Goal: Communication & Community: Answer question/provide support

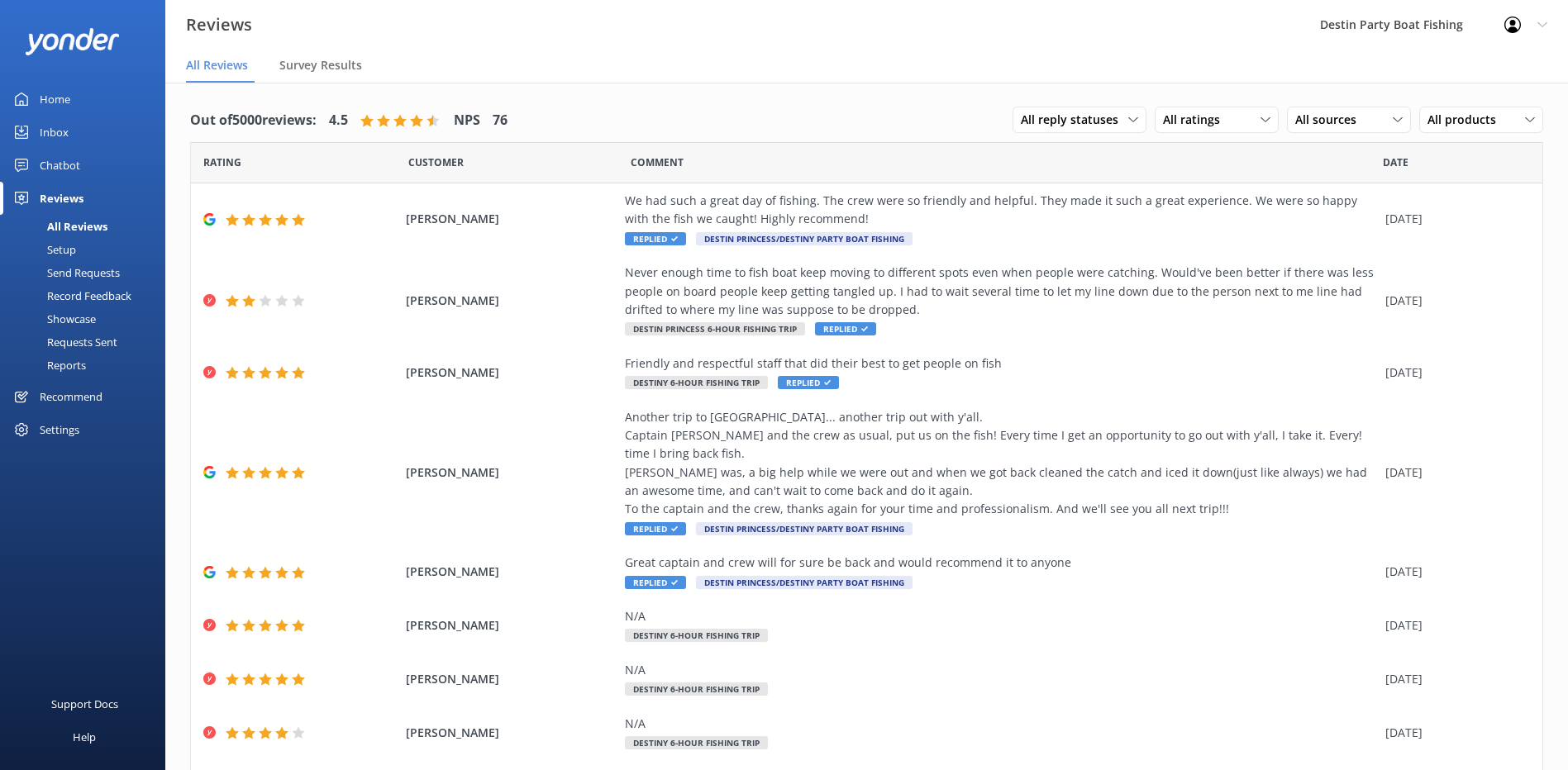
click at [52, 104] on div "Home" at bounding box center [54, 99] width 30 height 33
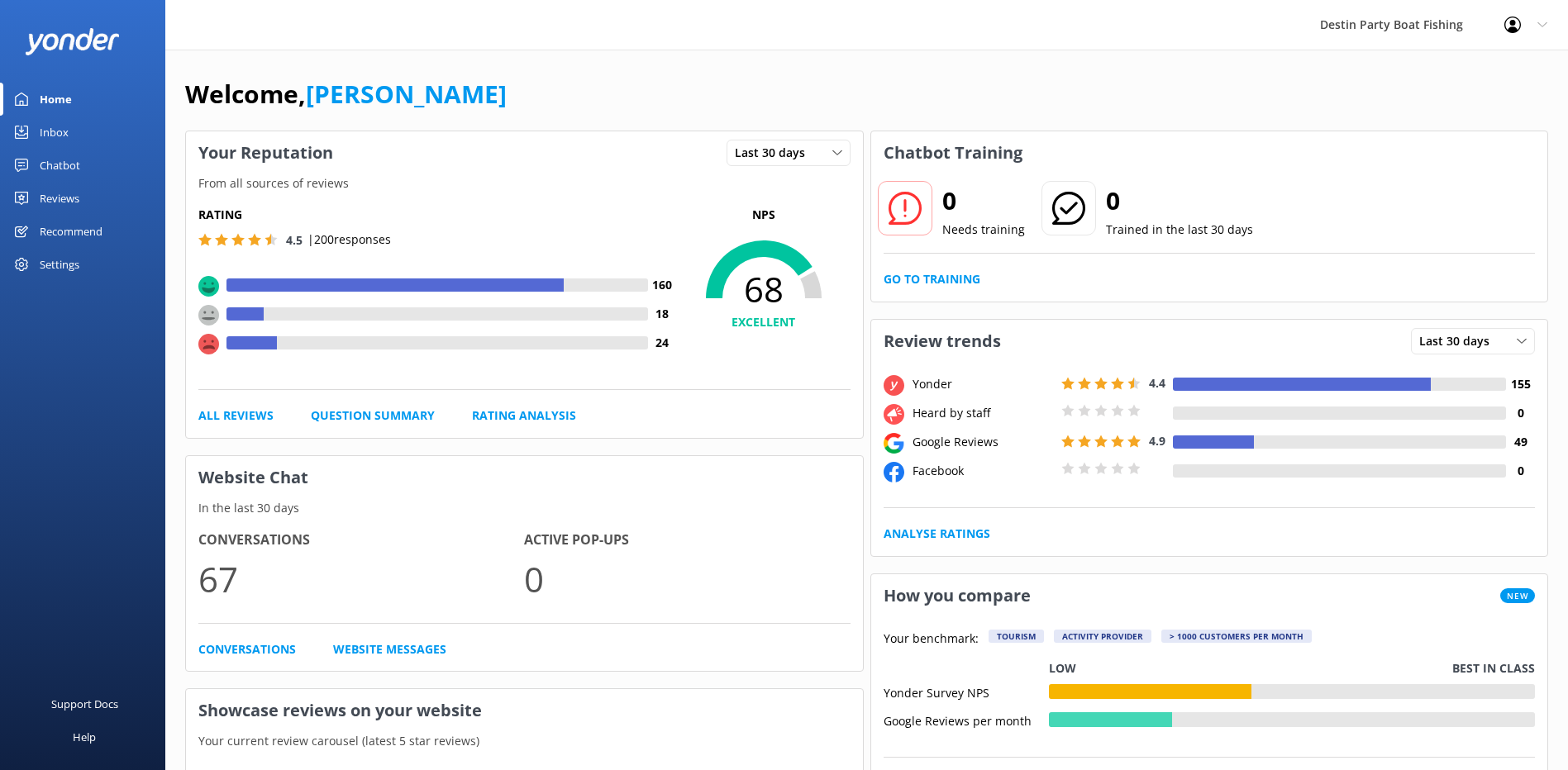
click at [44, 129] on div "Inbox" at bounding box center [54, 132] width 29 height 33
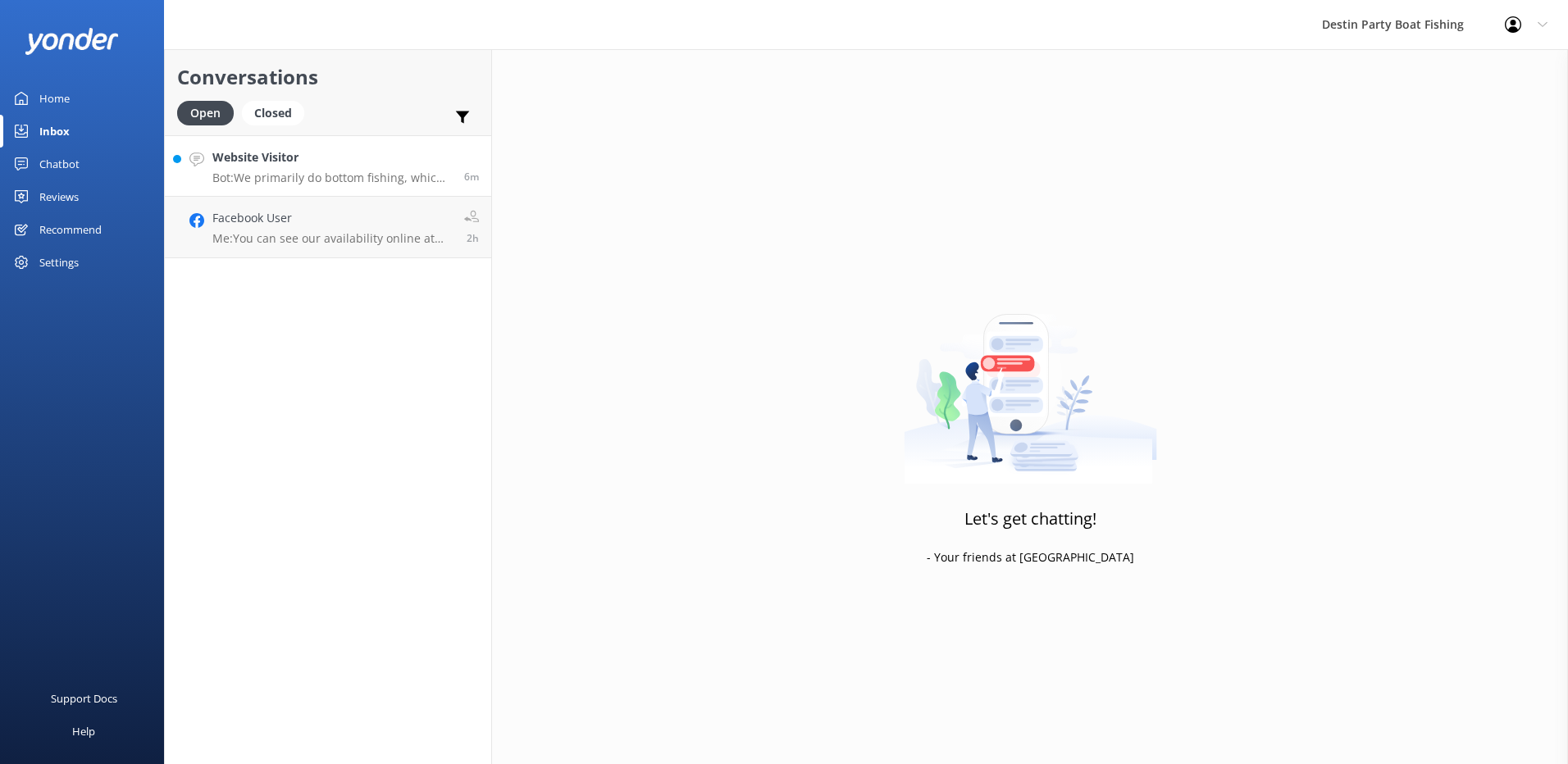
click at [356, 152] on h4 "Website Visitor" at bounding box center [332, 157] width 240 height 18
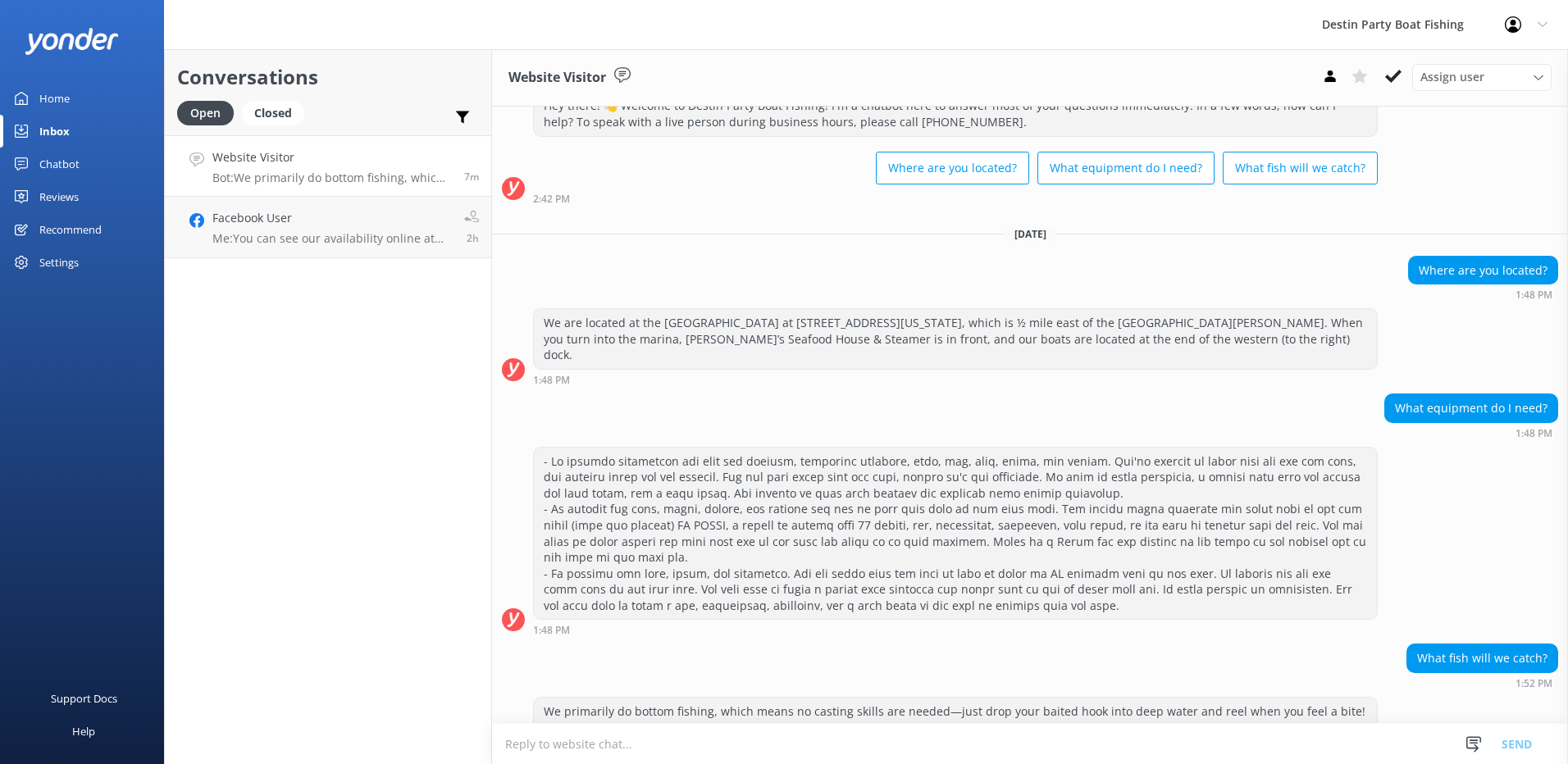
scroll to position [117, 0]
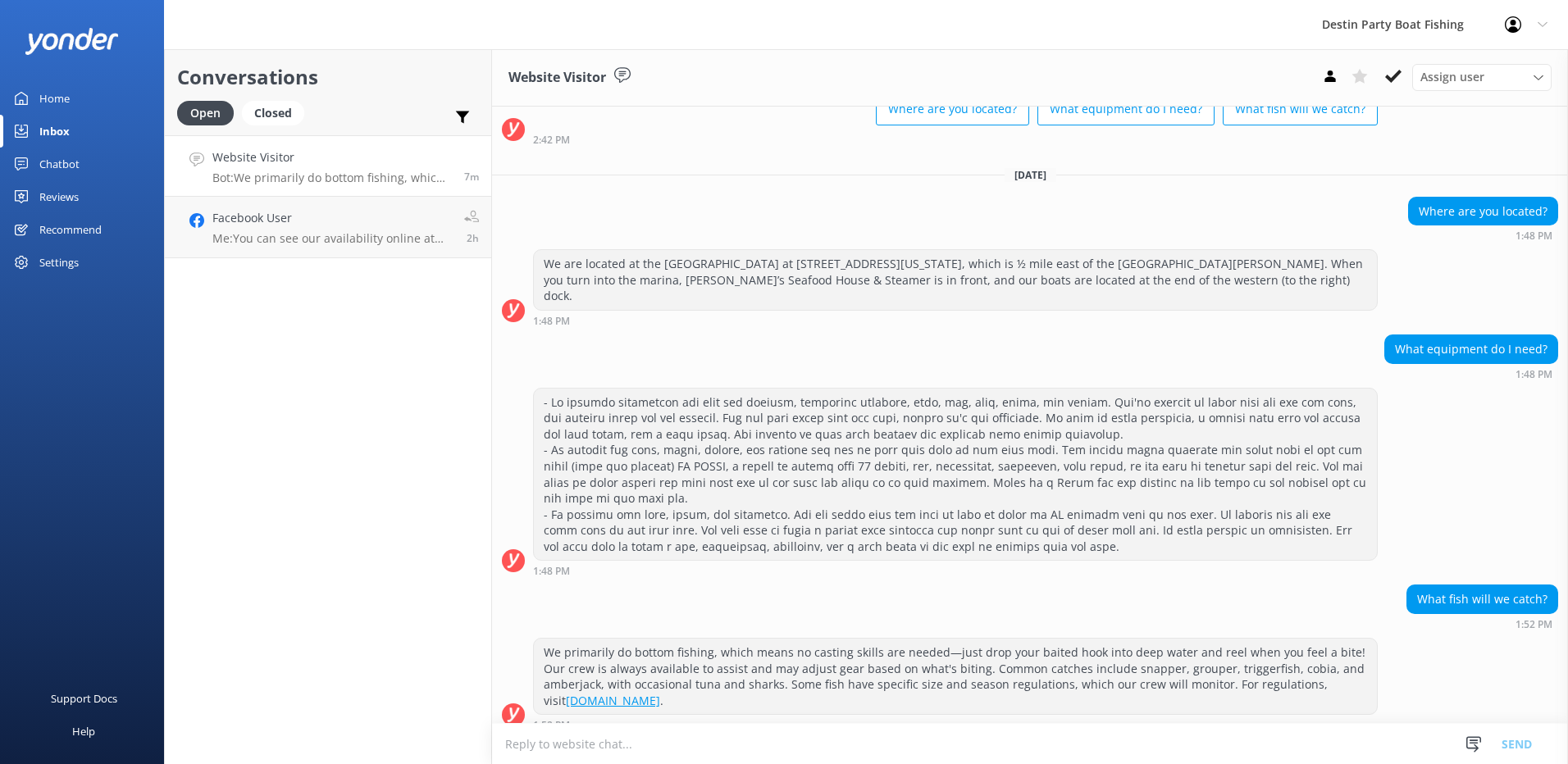
click at [852, 745] on textarea at bounding box center [1030, 744] width 1076 height 40
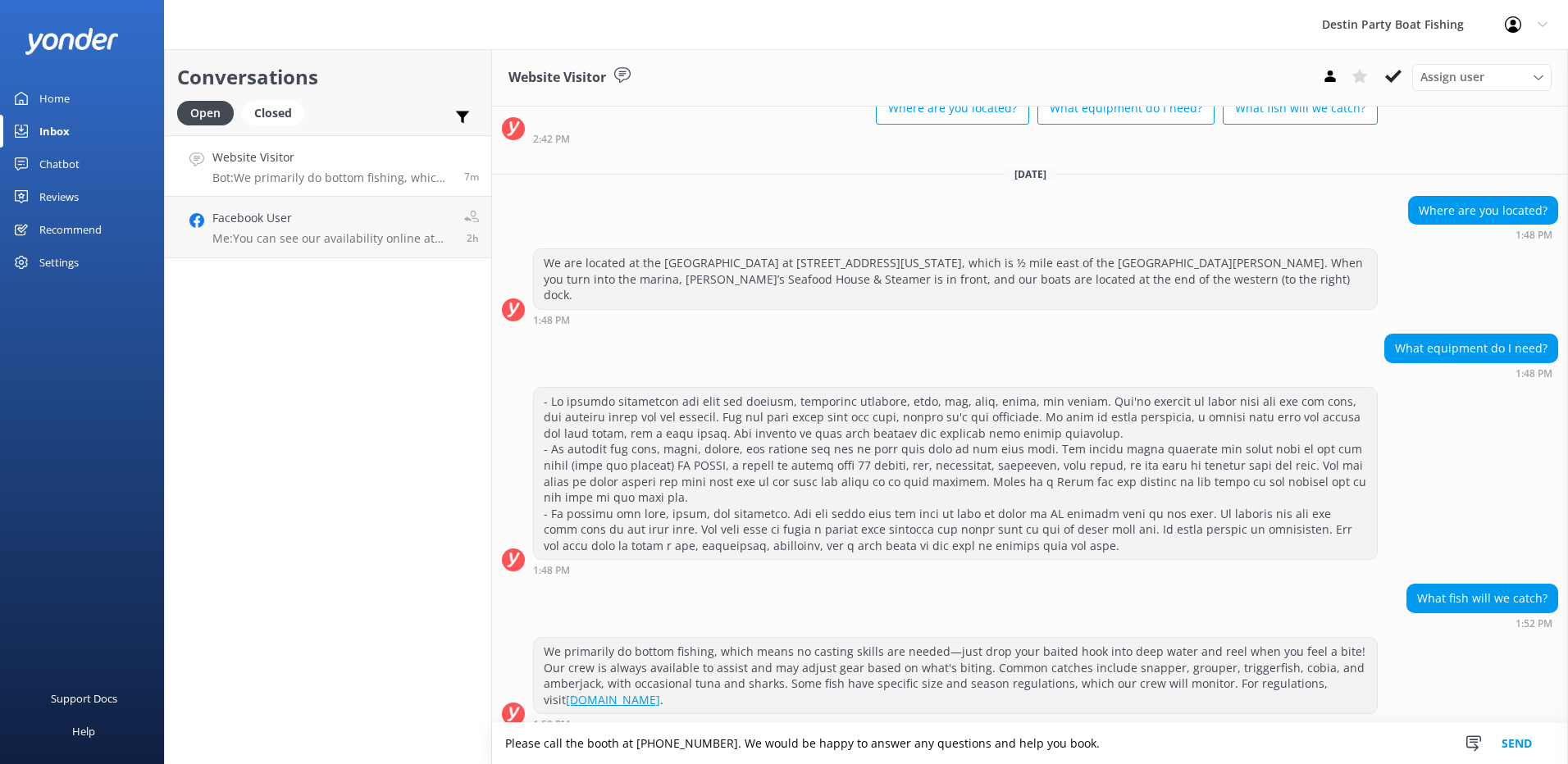
type textarea "Please call the booth at [PHONE_NUMBER]. We would be happy to answer any questi…"
click at [1520, 749] on button "Send" at bounding box center [1517, 743] width 62 height 41
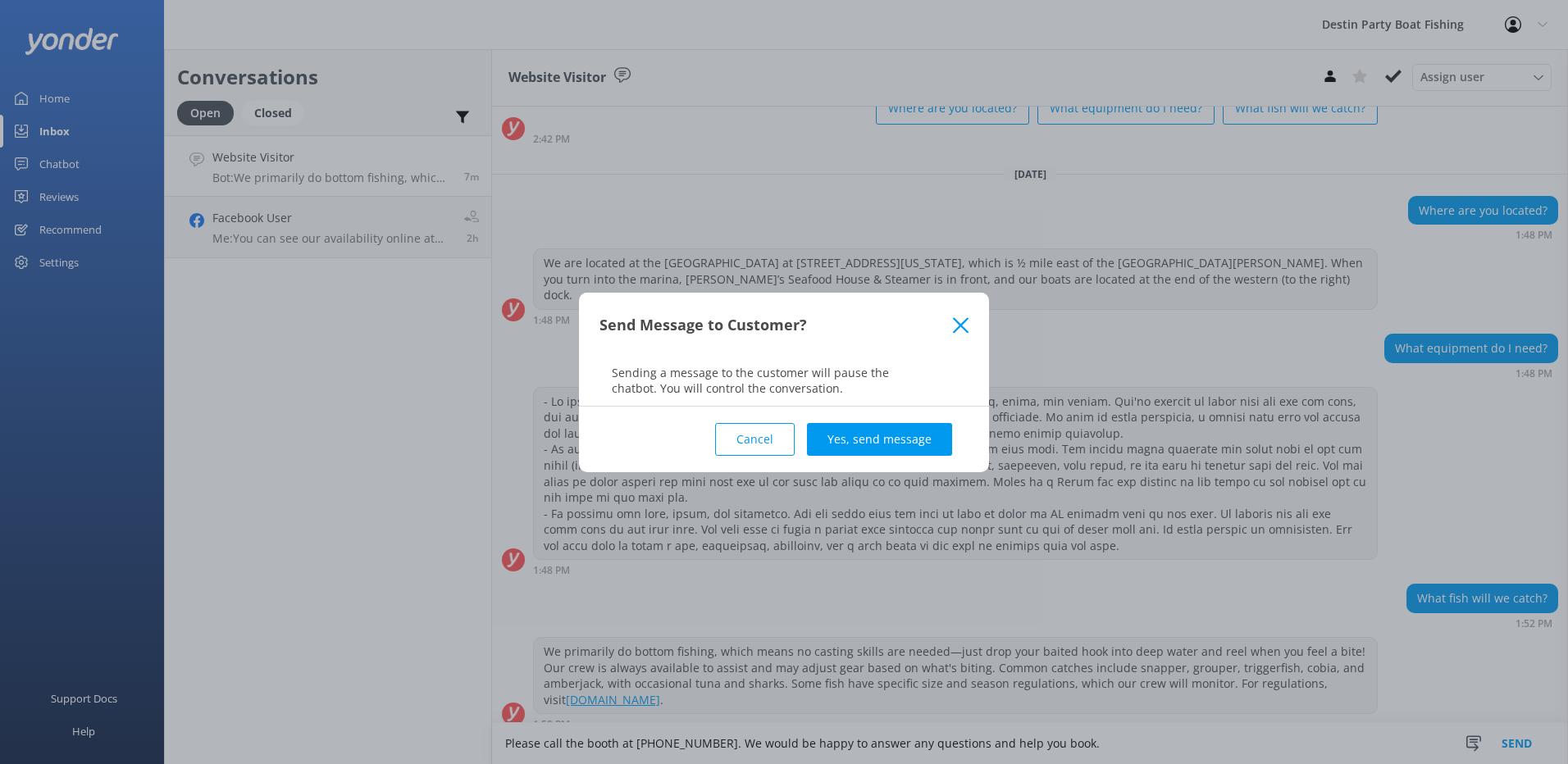
click at [843, 445] on button "Yes, send message" at bounding box center [880, 439] width 145 height 33
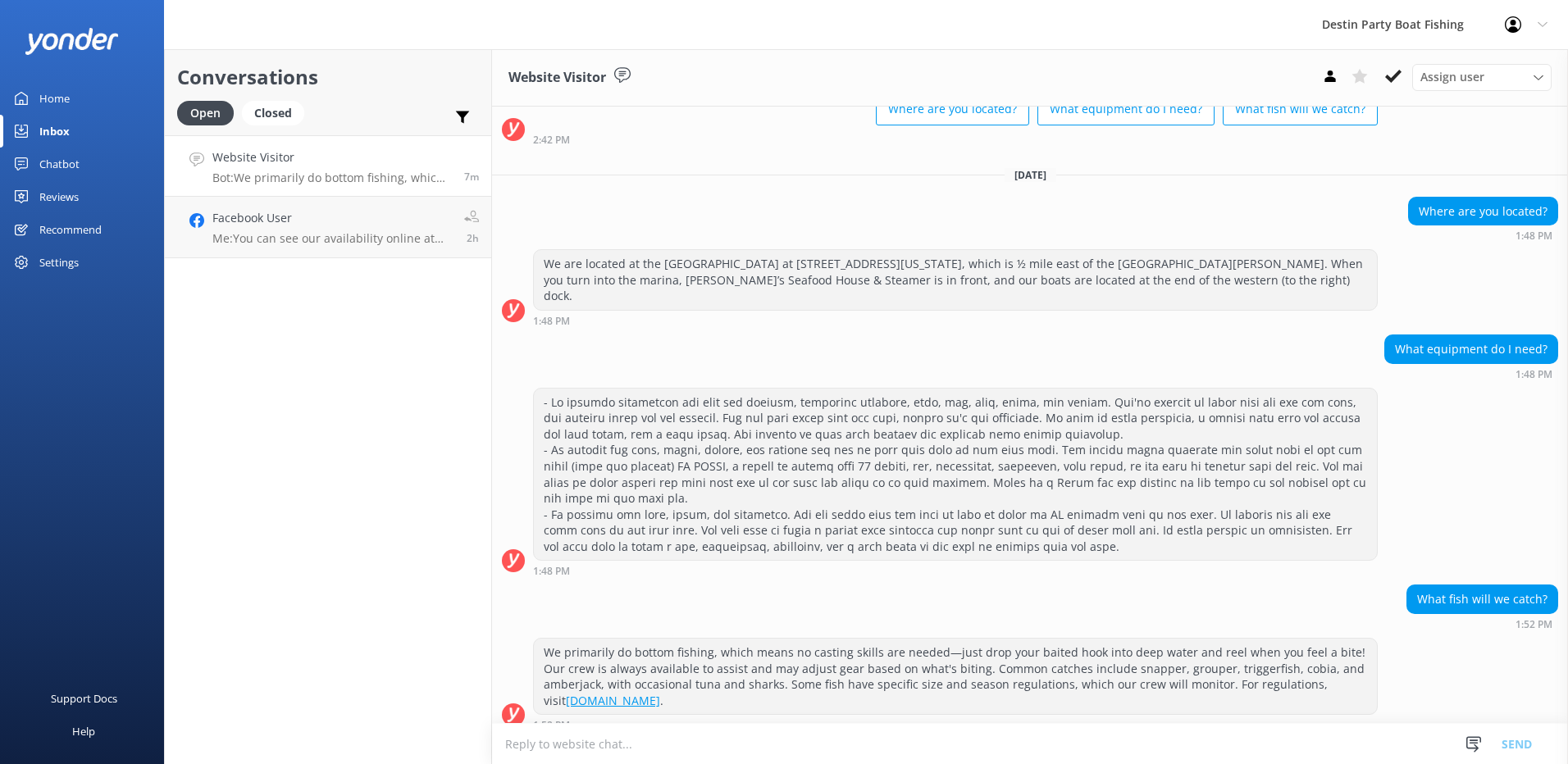
scroll to position [224, 0]
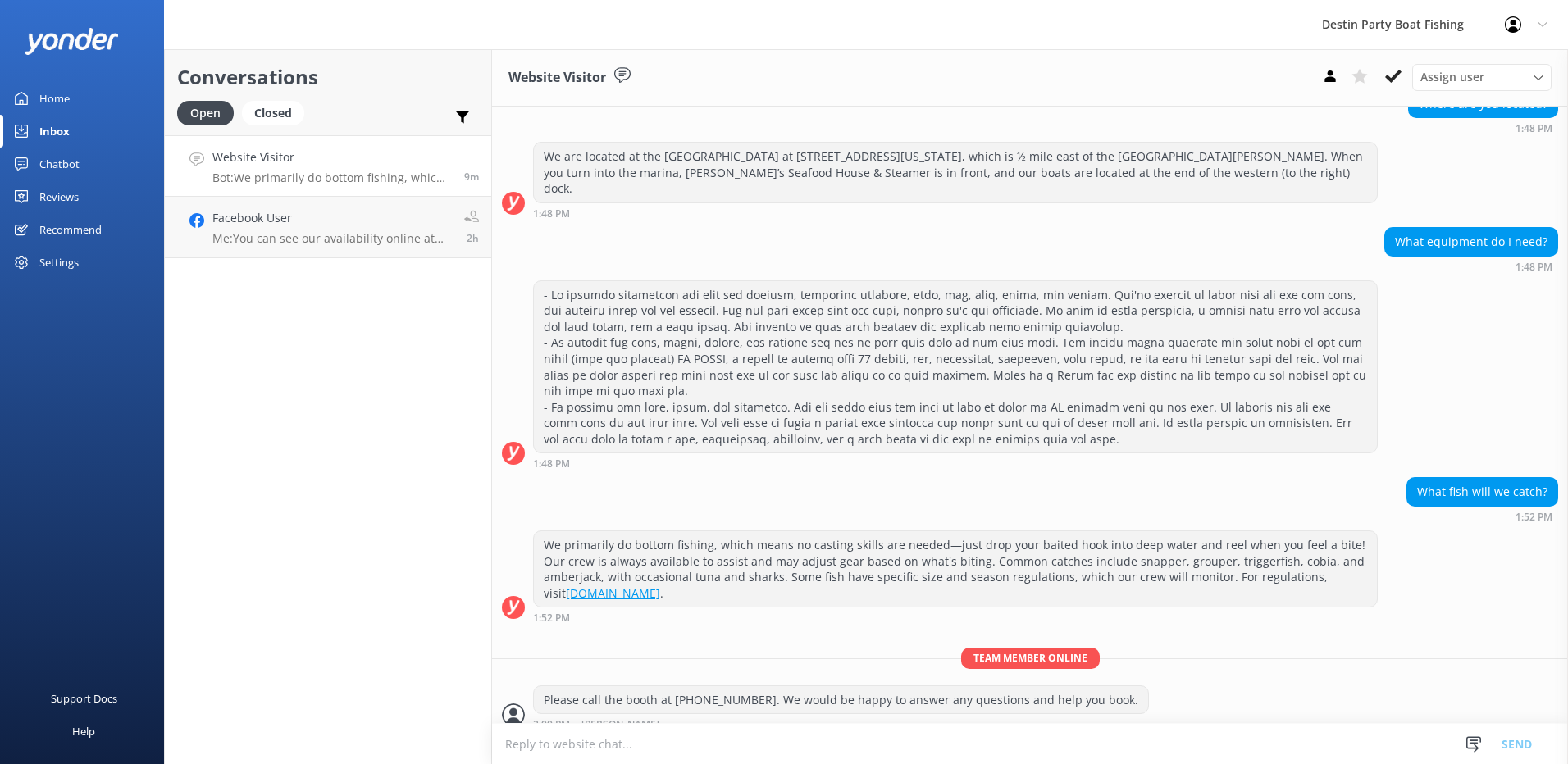
click at [43, 97] on div "Home" at bounding box center [54, 98] width 30 height 33
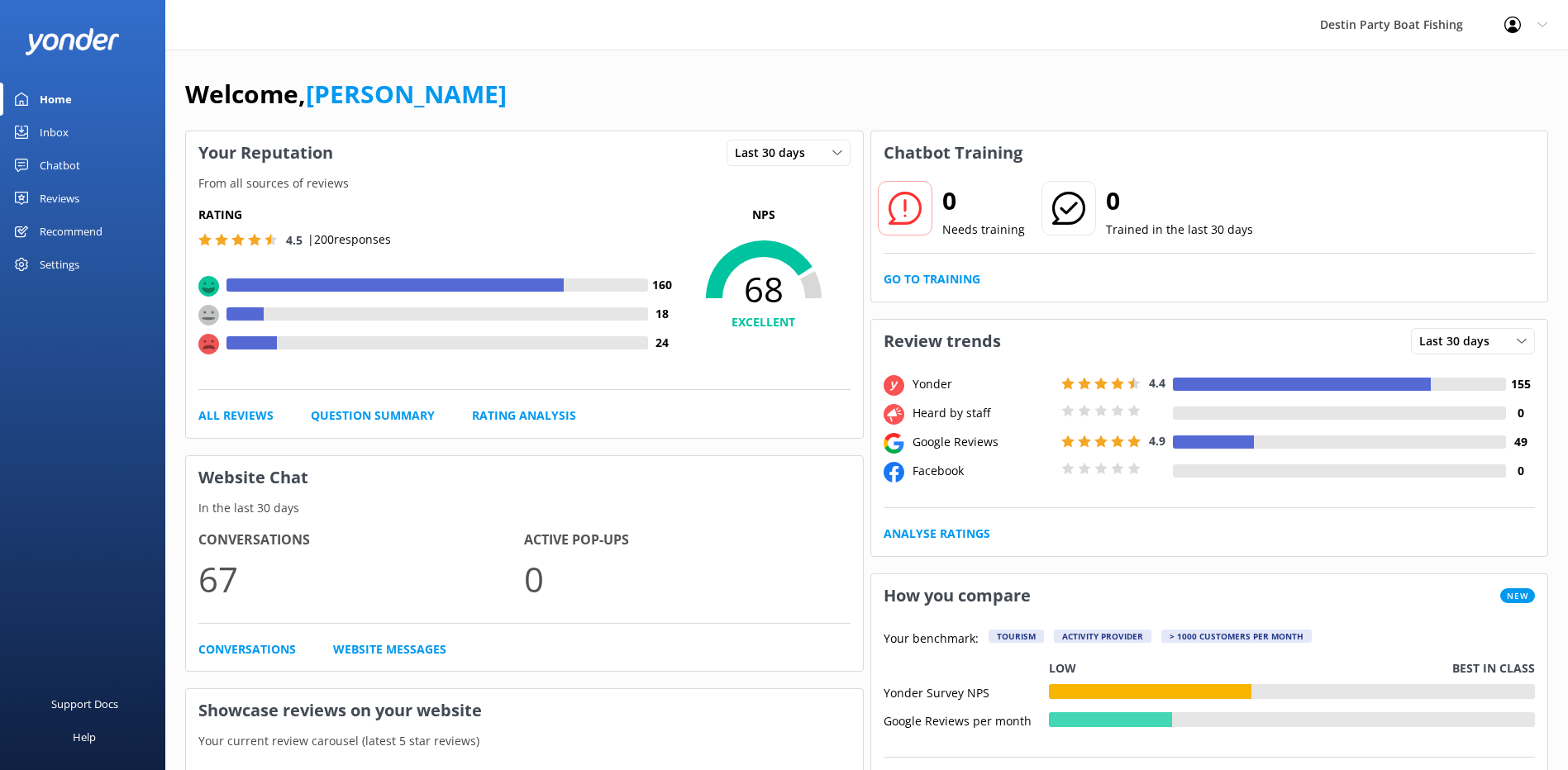
click at [51, 134] on div "Inbox" at bounding box center [54, 132] width 29 height 33
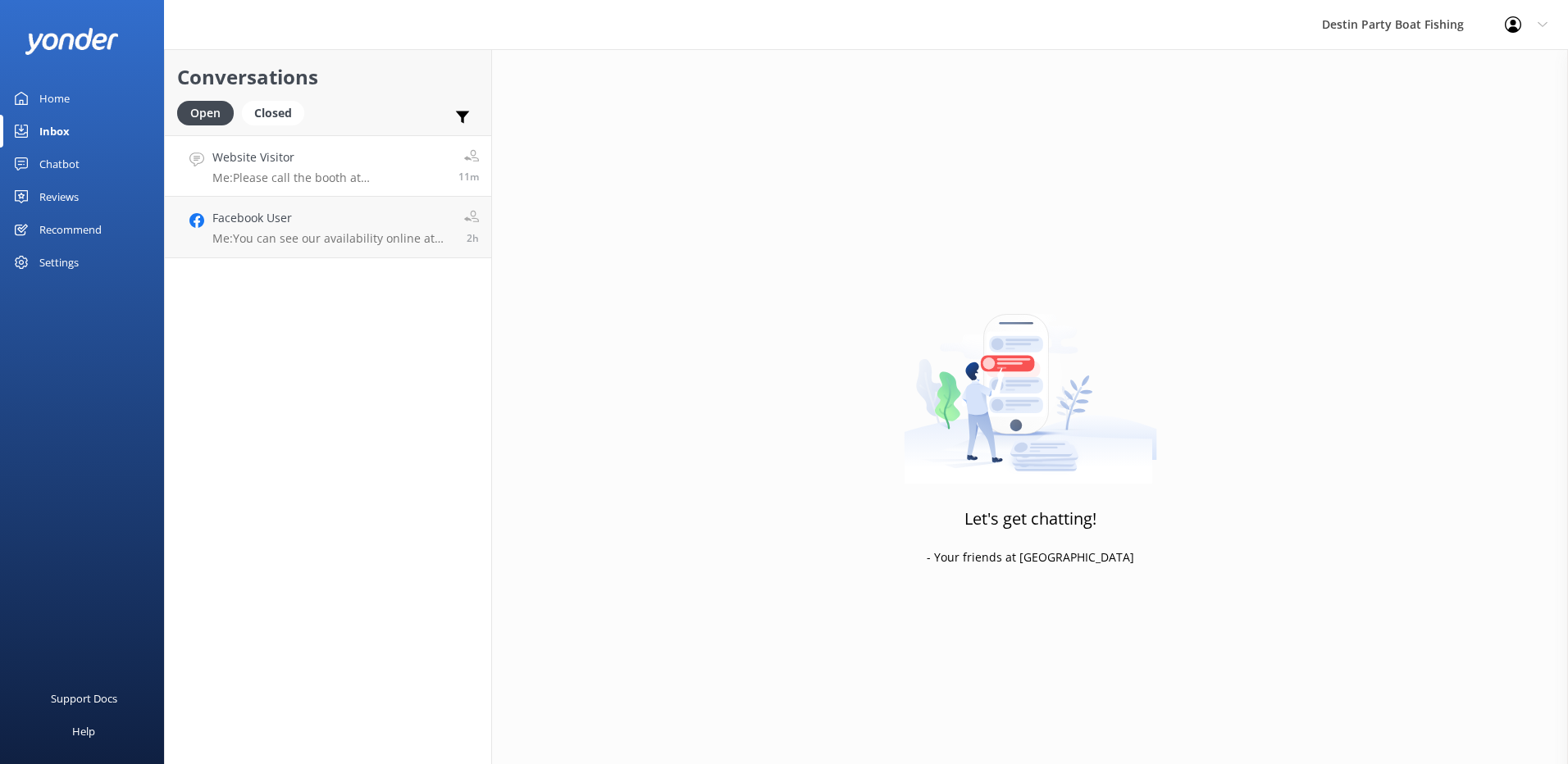
click at [345, 190] on link "Website Visitor Me: Please call the booth at [PHONE_NUMBER]. We would be happy …" at bounding box center [329, 166] width 327 height 62
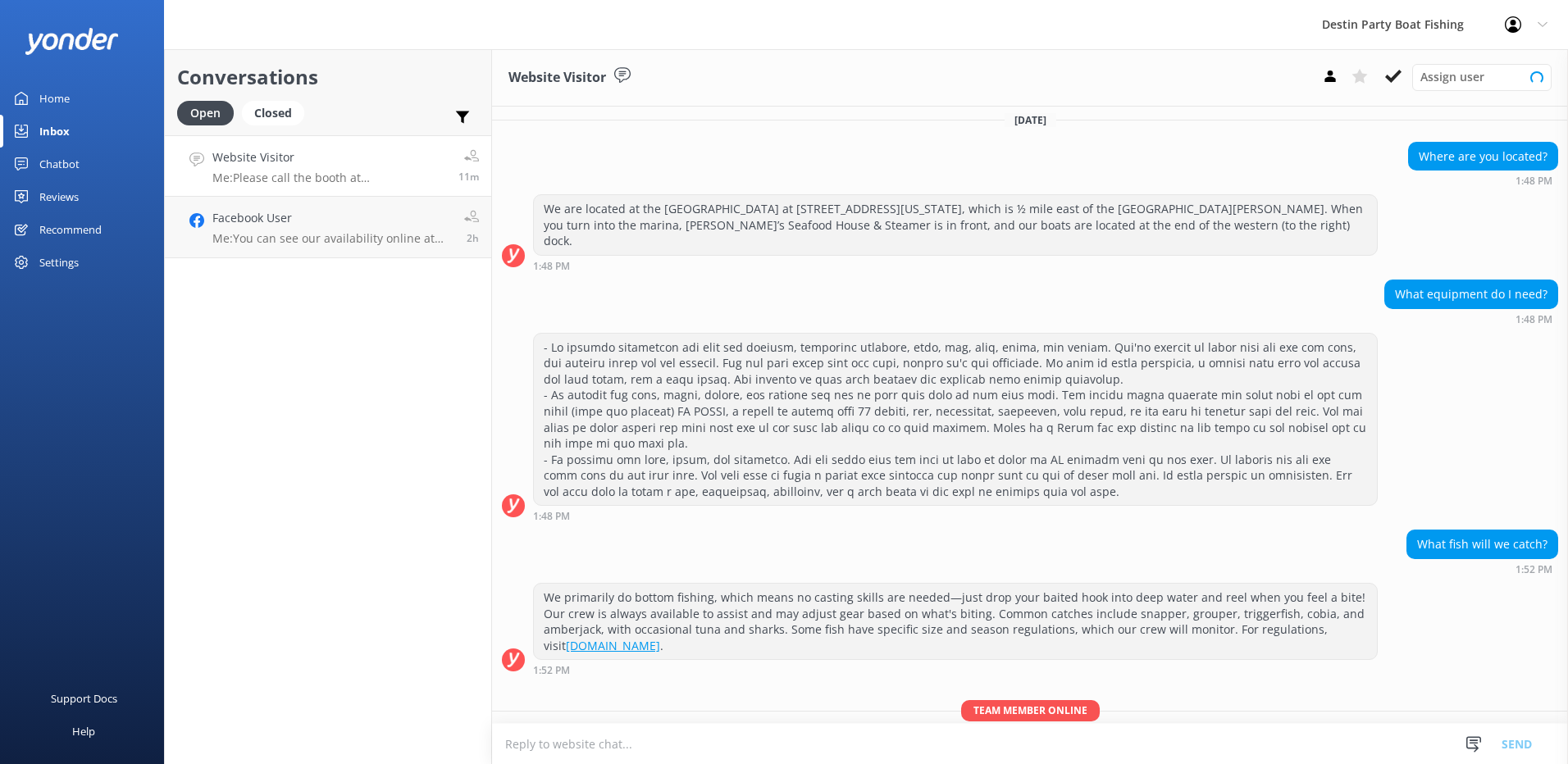
scroll to position [224, 0]
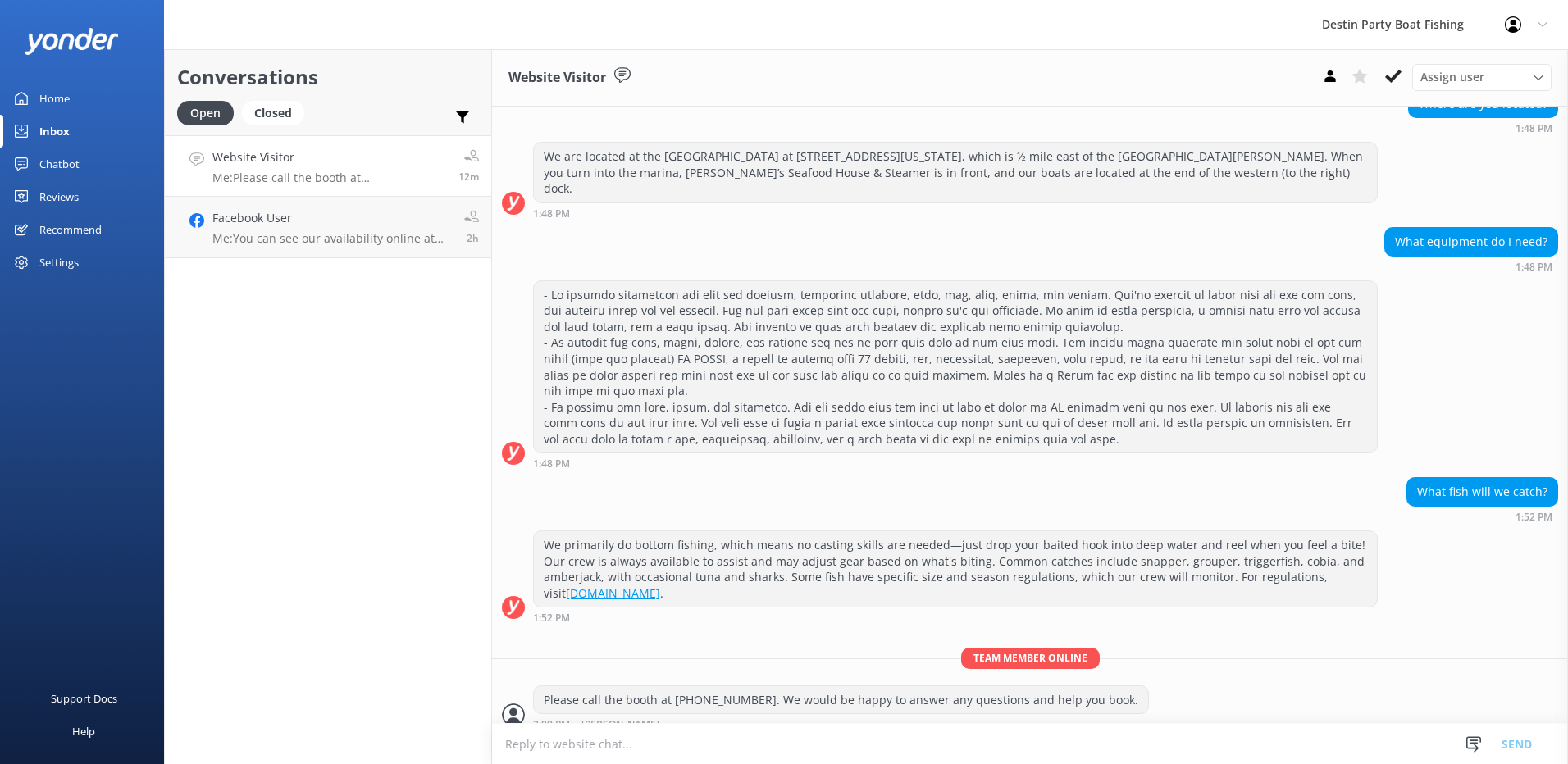
click at [50, 102] on div "Home" at bounding box center [54, 98] width 30 height 33
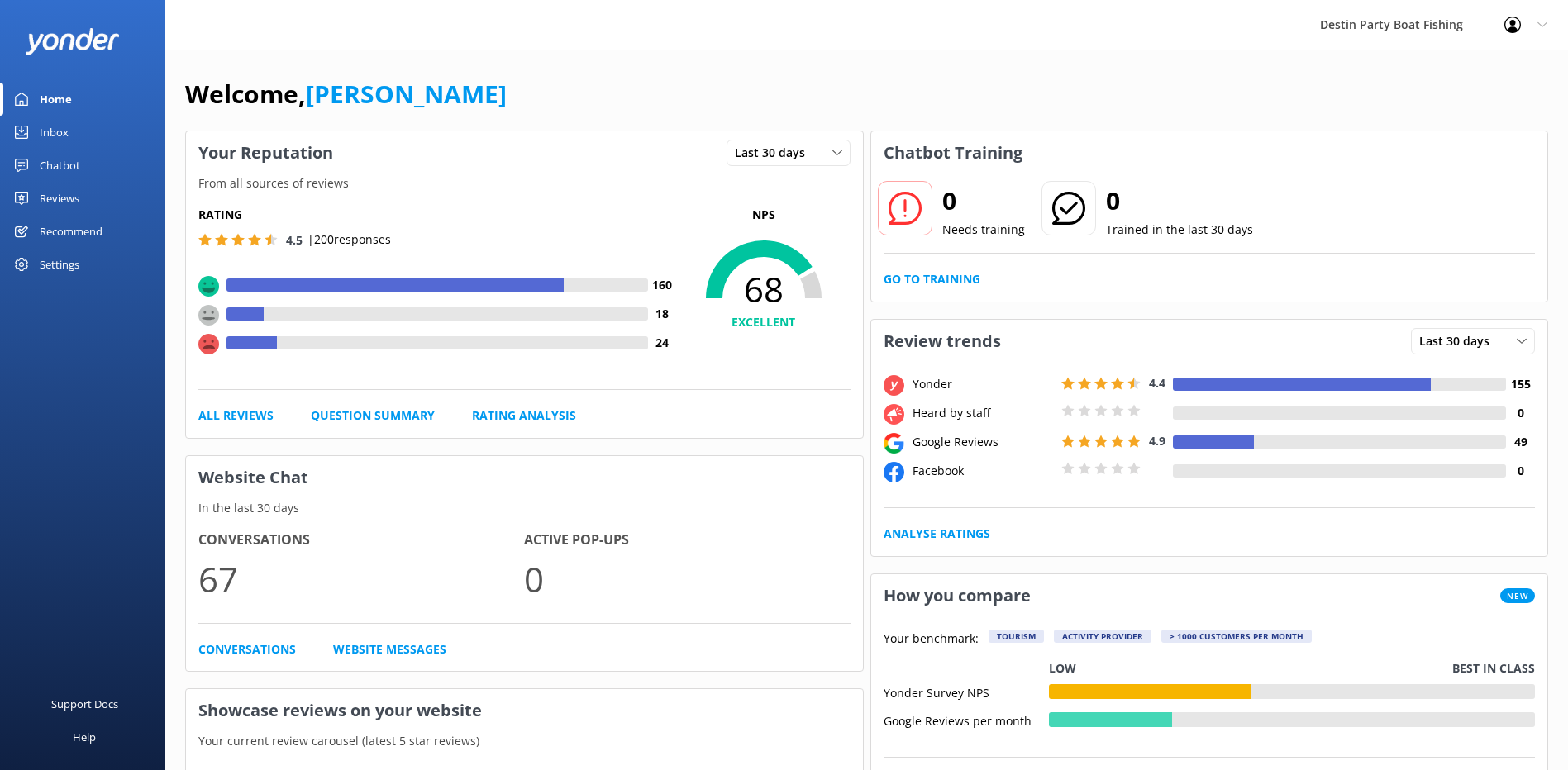
click at [64, 131] on div "Inbox" at bounding box center [54, 132] width 29 height 33
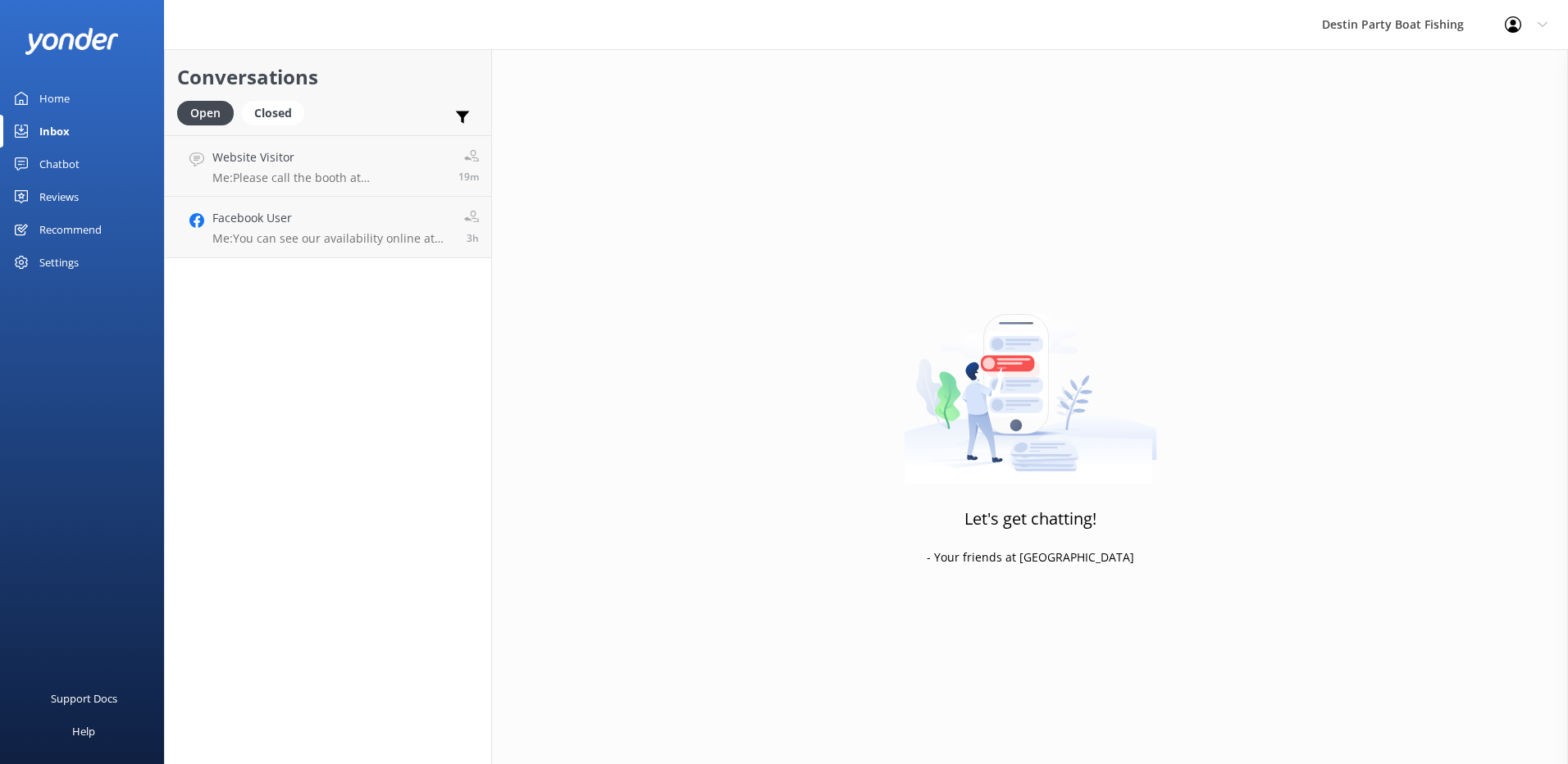
click at [74, 207] on div "Reviews" at bounding box center [58, 197] width 39 height 33
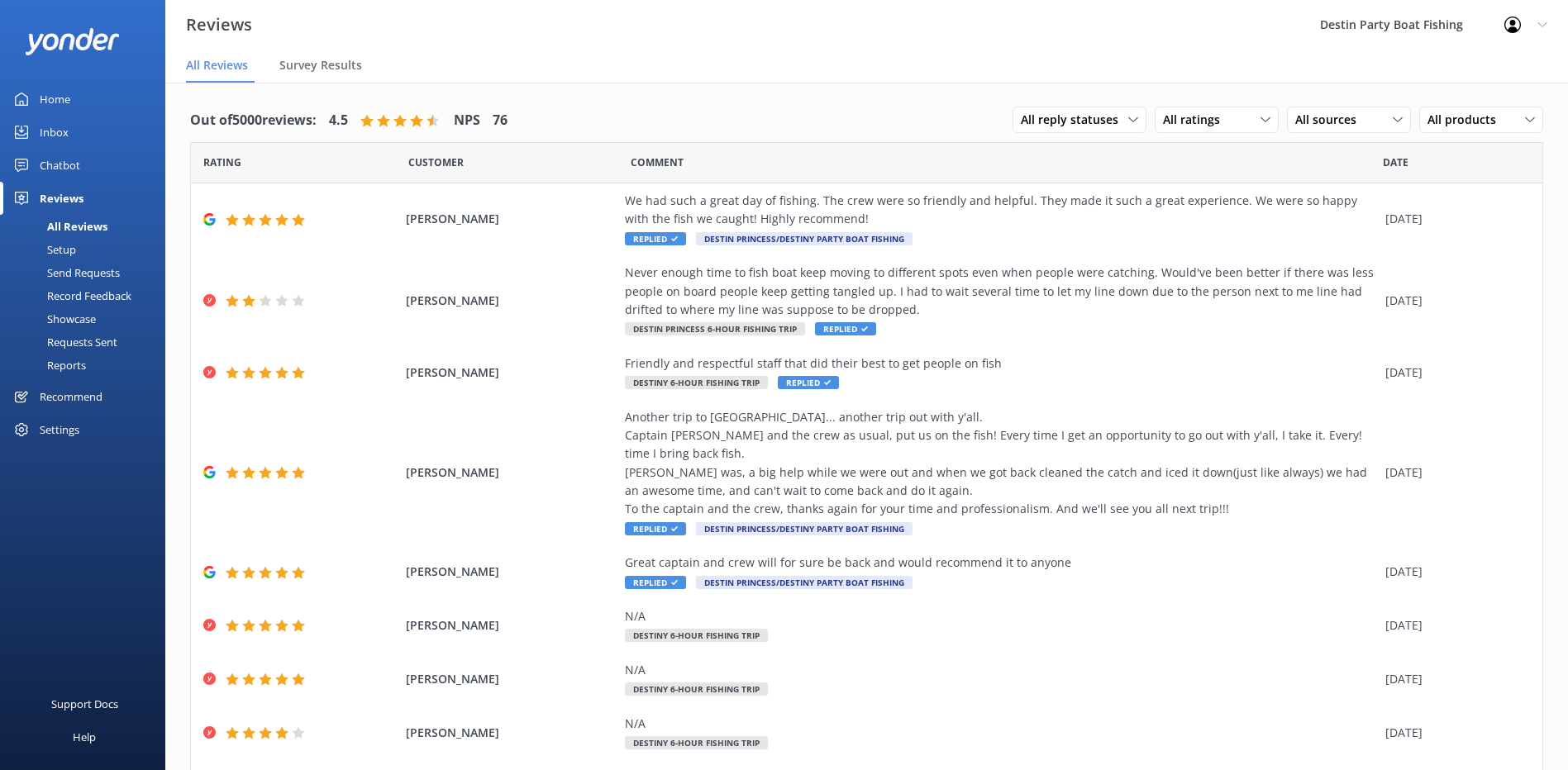
click at [67, 91] on div "Home" at bounding box center [54, 99] width 30 height 33
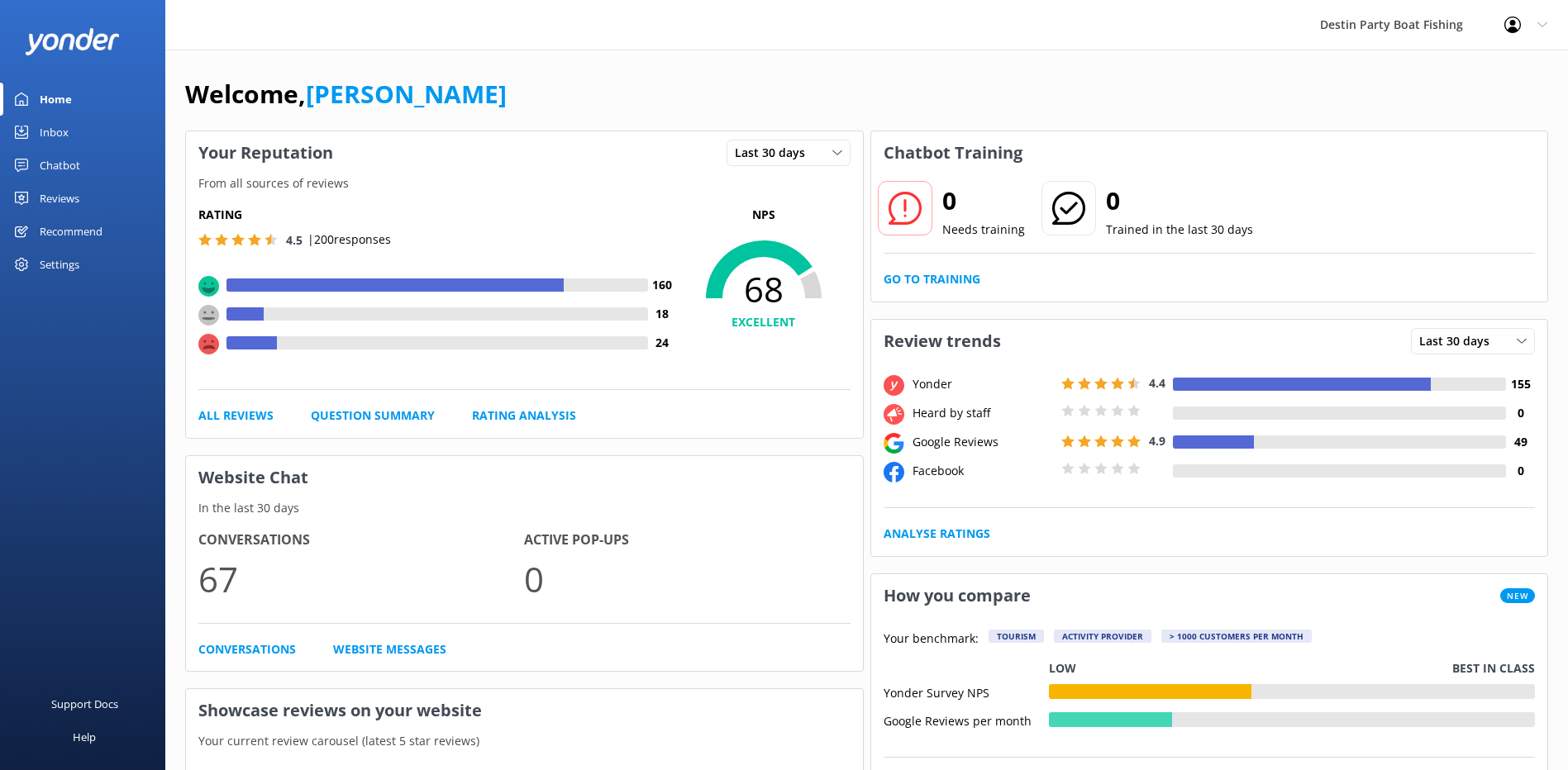
click at [61, 199] on div "Reviews" at bounding box center [59, 198] width 39 height 33
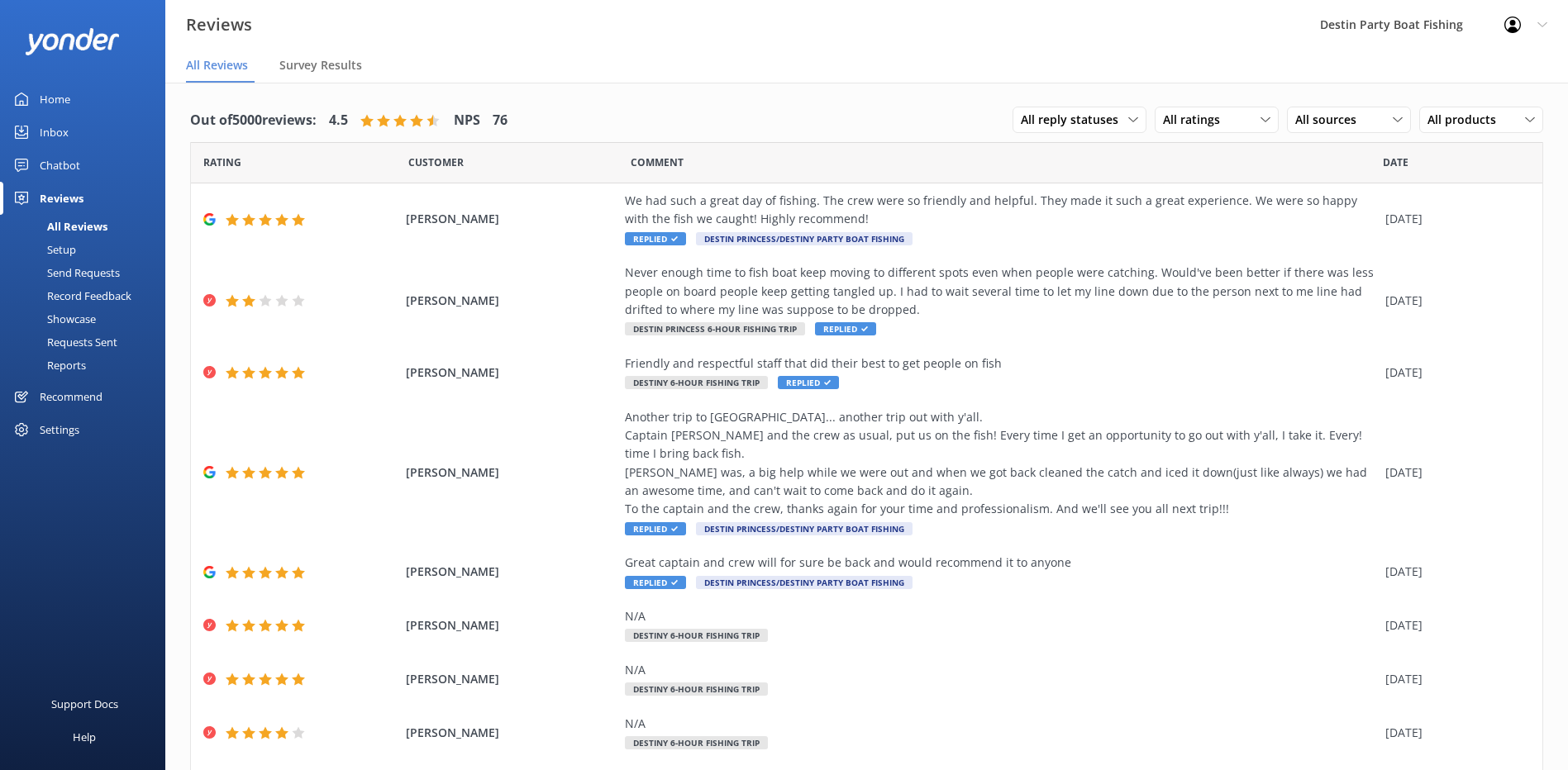
click at [65, 135] on div "Inbox" at bounding box center [54, 132] width 29 height 33
